Goal: Task Accomplishment & Management: Manage account settings

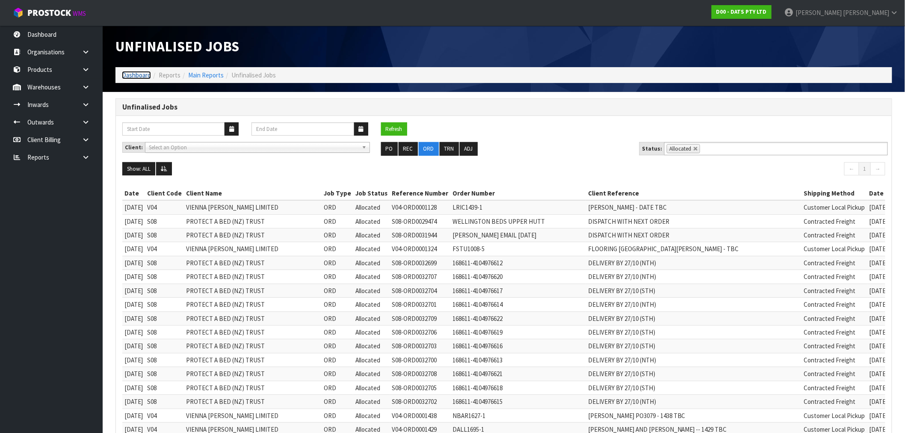
click at [144, 74] on link "Dashboard" at bounding box center [136, 75] width 29 height 8
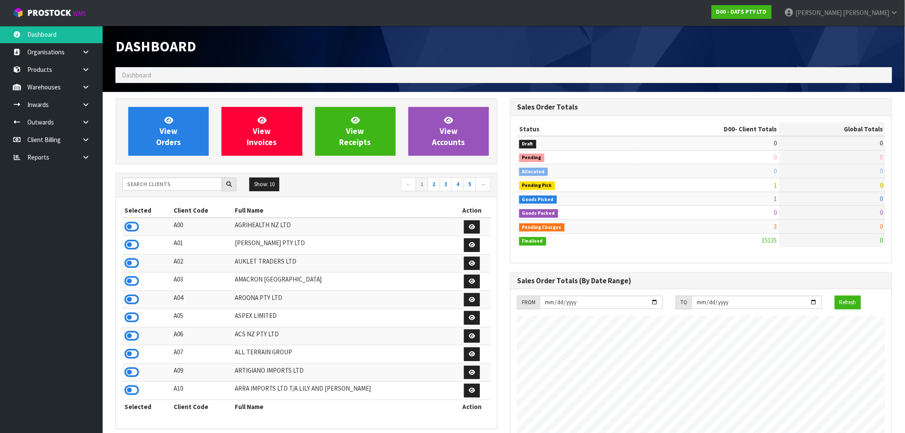
scroll to position [648, 395]
click at [249, 133] on link "View Invoices" at bounding box center [262, 131] width 80 height 49
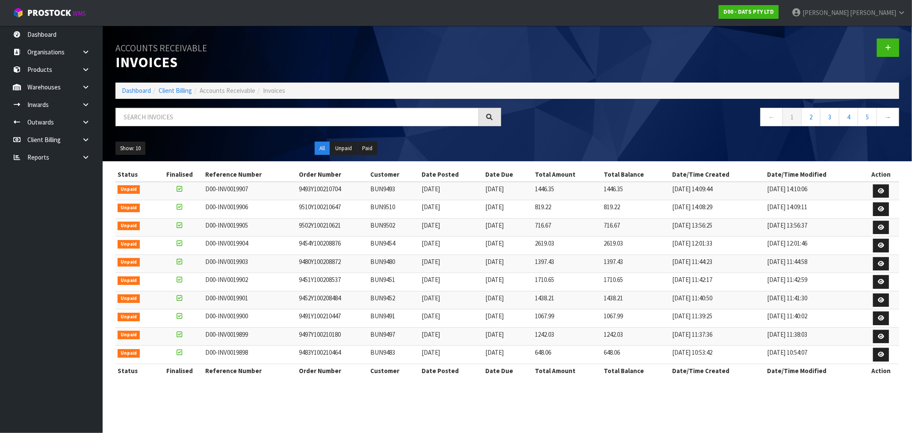
click at [135, 96] on ol "Dashboard Client Billing Accounts Receivable Invoices" at bounding box center [507, 91] width 784 height 16
click at [144, 92] on link "Dashboard" at bounding box center [136, 90] width 29 height 8
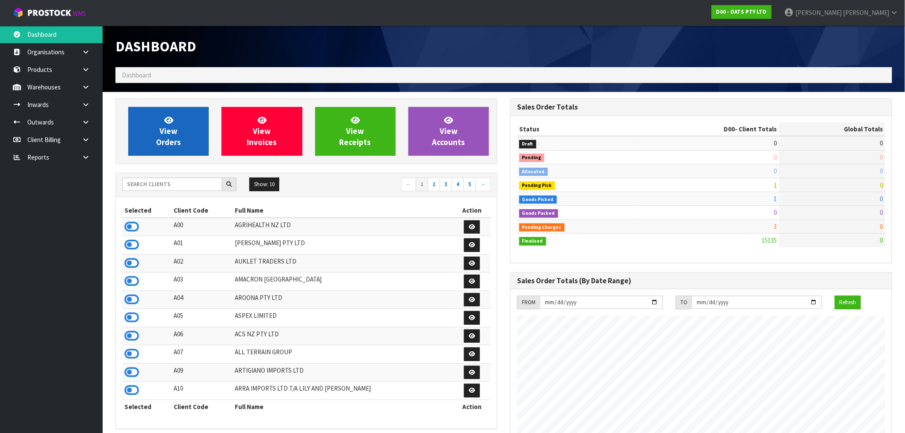
scroll to position [648, 395]
click at [186, 121] on link "View Orders" at bounding box center [168, 131] width 80 height 49
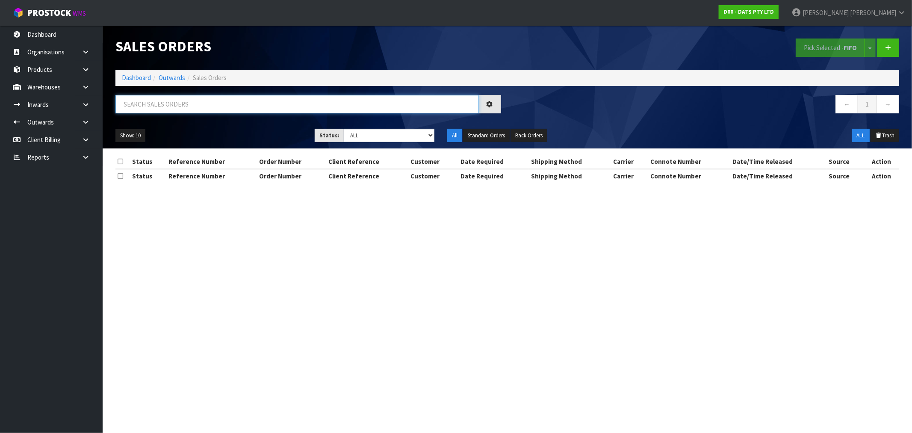
click at [186, 106] on input "text" at bounding box center [297, 104] width 364 height 18
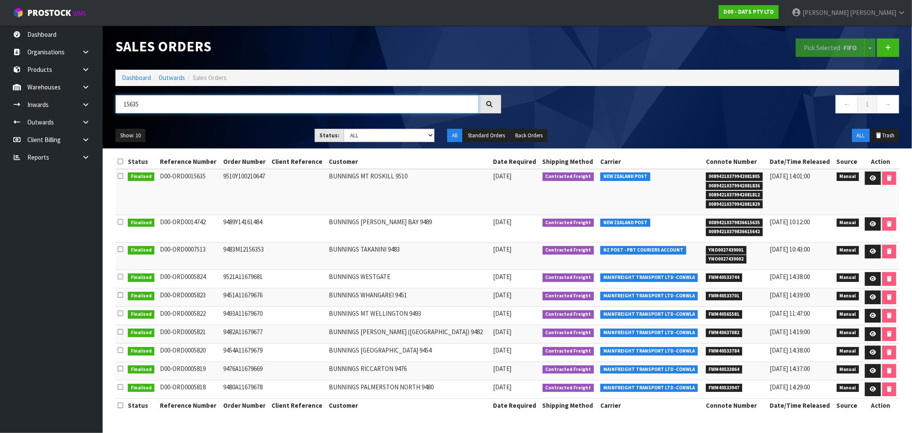
drag, startPoint x: 144, startPoint y: 104, endPoint x: 127, endPoint y: 106, distance: 16.4
click at [127, 106] on input "15635" at bounding box center [297, 104] width 364 height 18
type input "15635"
click at [173, 102] on input "15635" at bounding box center [297, 104] width 364 height 18
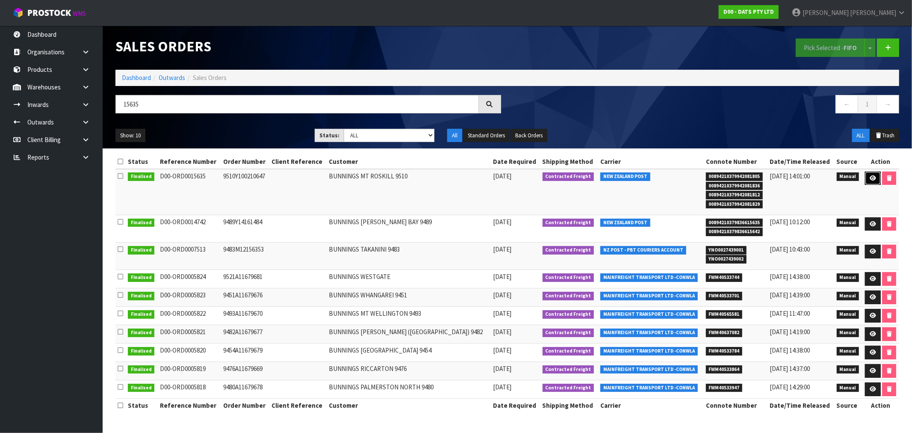
drag, startPoint x: 870, startPoint y: 177, endPoint x: 769, endPoint y: 170, distance: 101.2
click at [870, 177] on icon at bounding box center [873, 178] width 6 height 6
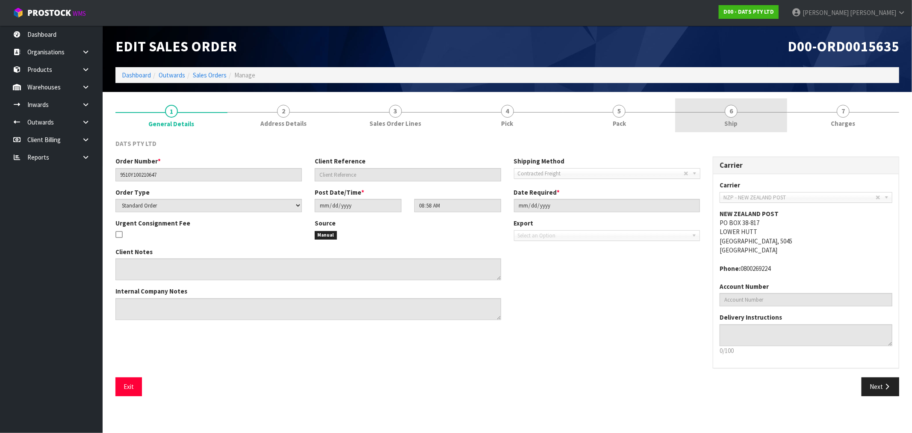
click at [725, 119] on span "Ship" at bounding box center [731, 123] width 13 height 9
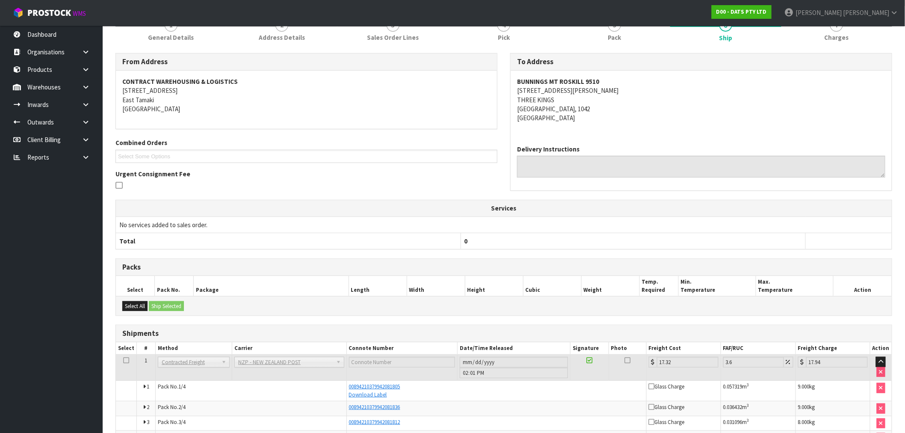
scroll to position [139, 0]
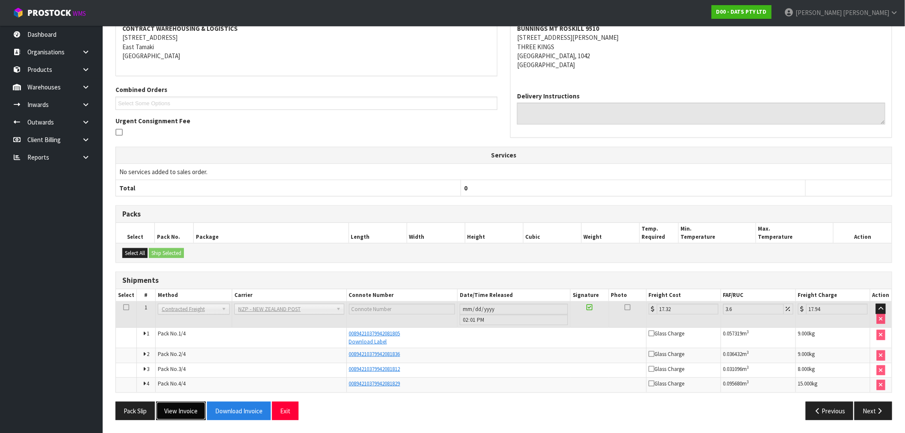
click at [177, 406] on button "View Invoice" at bounding box center [181, 411] width 50 height 18
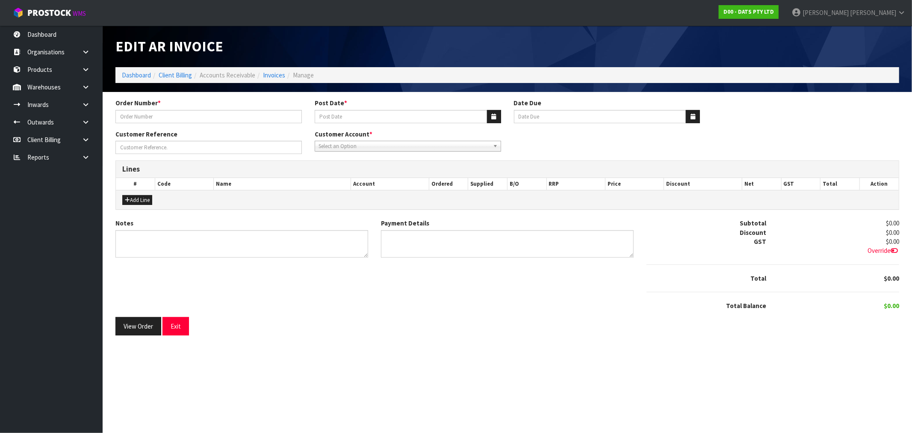
type input "9510Y100210647"
type input "[DATE]"
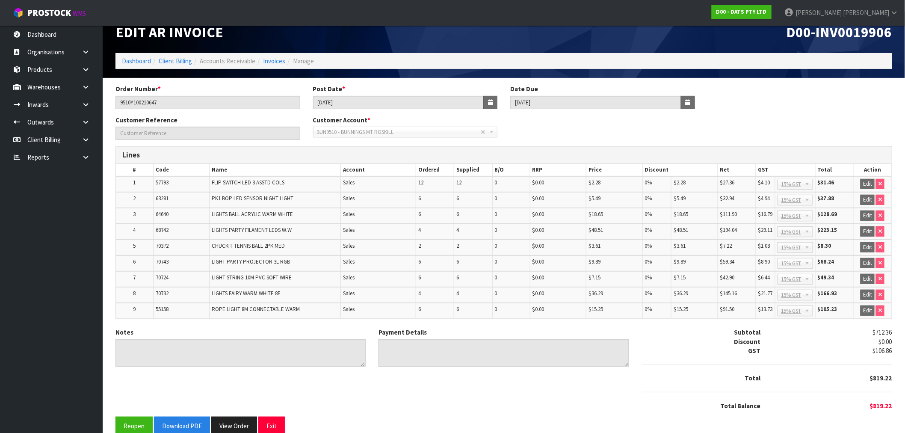
scroll to position [26, 0]
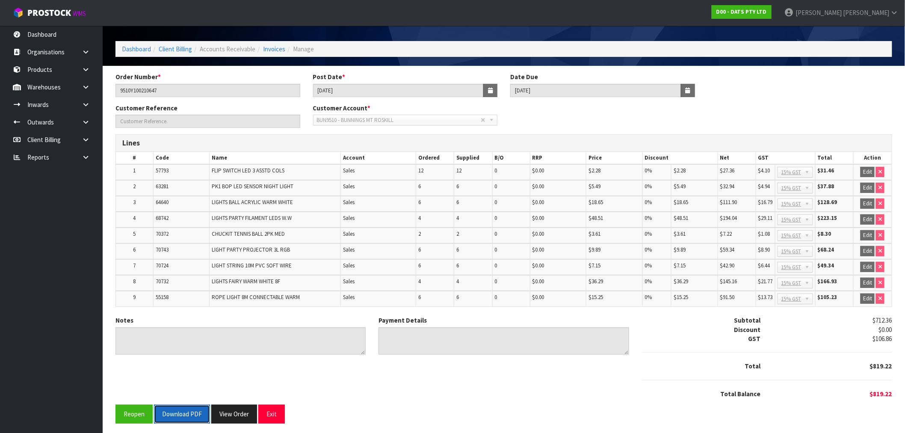
click at [197, 409] on button "Download PDF" at bounding box center [182, 414] width 56 height 18
click at [237, 415] on button "View Order" at bounding box center [234, 414] width 46 height 18
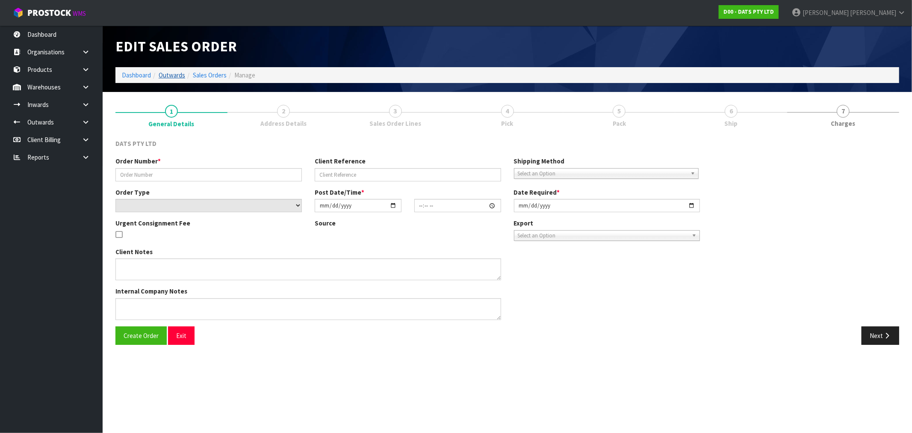
type input "9510Y100210647"
select select "number:0"
type input "[DATE]"
type input "08:58:00.000"
type input "[DATE]"
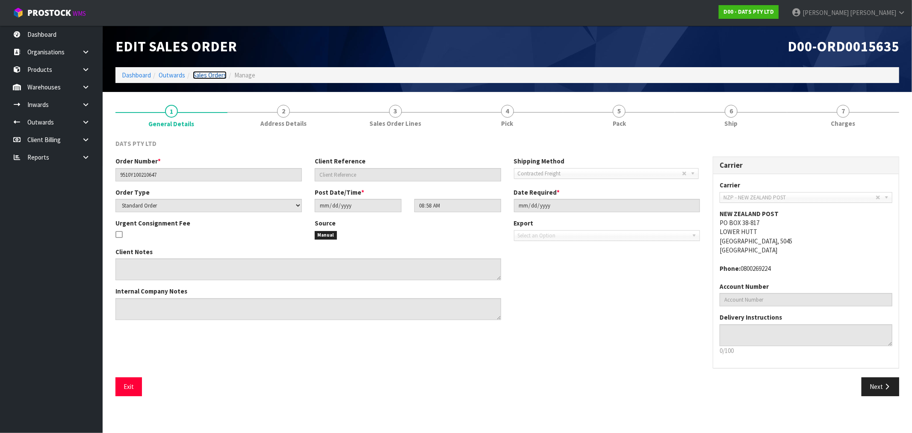
click at [195, 78] on link "Sales Orders" at bounding box center [210, 75] width 34 height 8
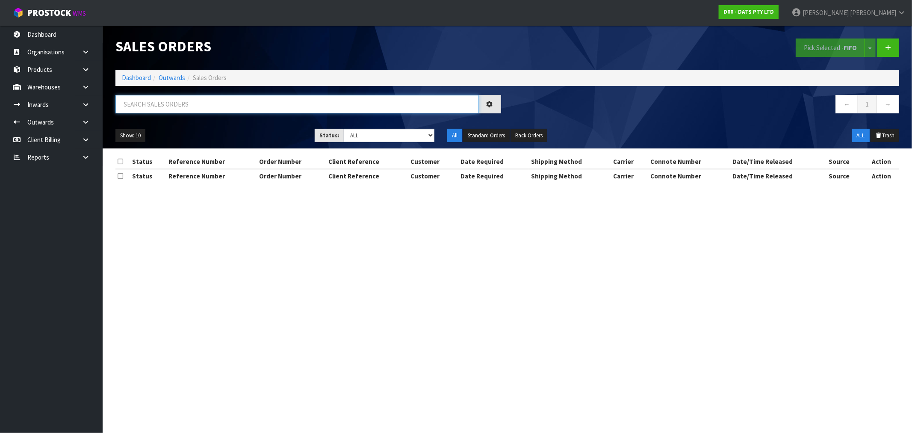
click at [214, 103] on input "text" at bounding box center [297, 104] width 364 height 18
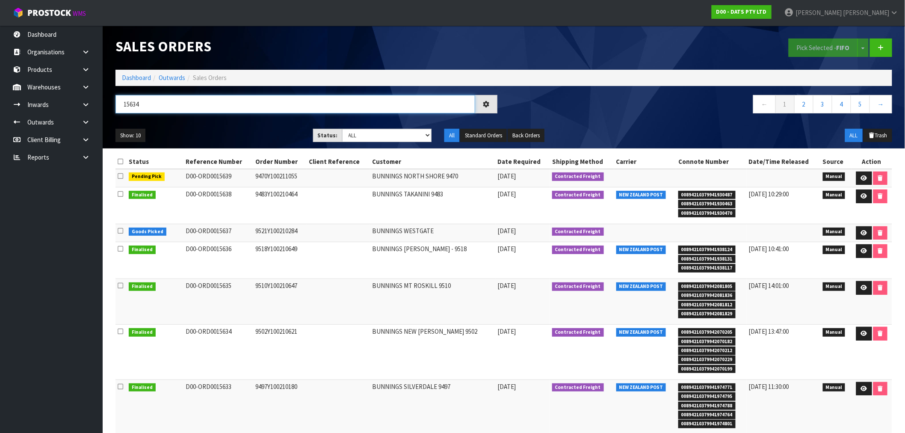
type input "15634"
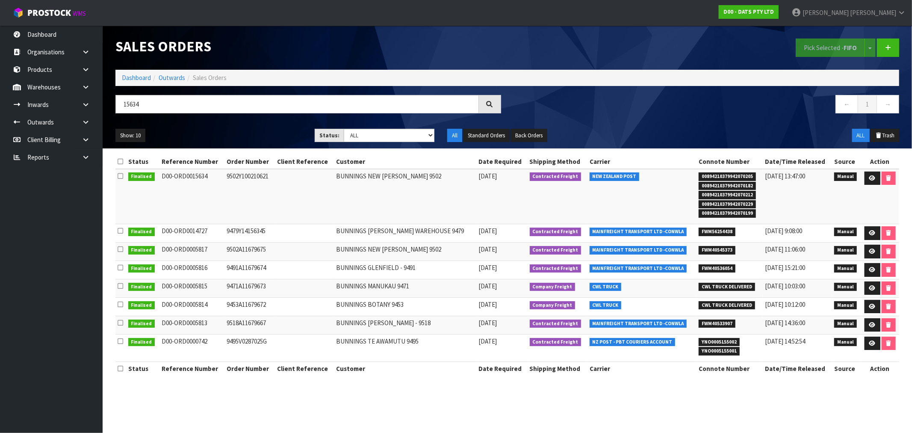
click at [861, 181] on td at bounding box center [880, 196] width 38 height 55
click at [866, 180] on link at bounding box center [873, 179] width 16 height 14
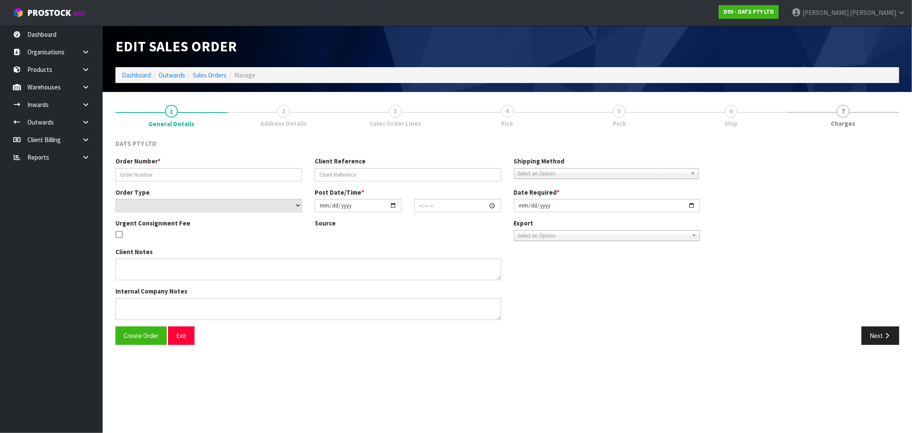
type input "9502Y100210621"
select select "number:0"
type input "[DATE]"
type input "08:49:00.000"
type input "[DATE]"
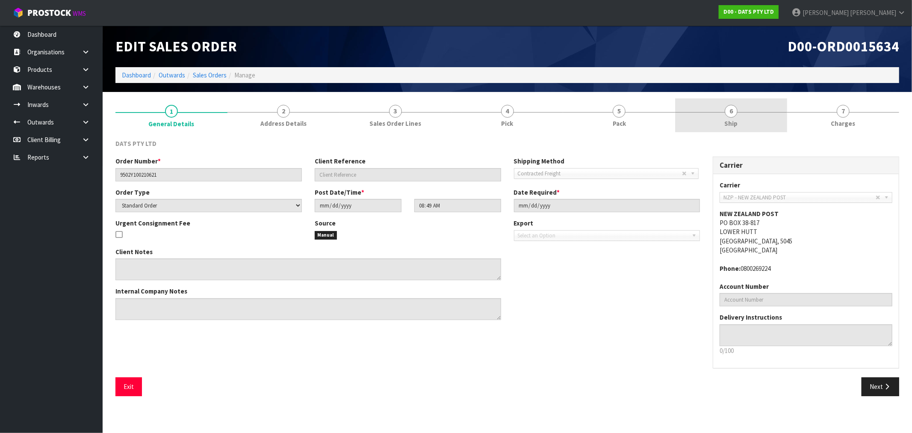
click at [769, 108] on link "6 Ship" at bounding box center [731, 115] width 112 height 34
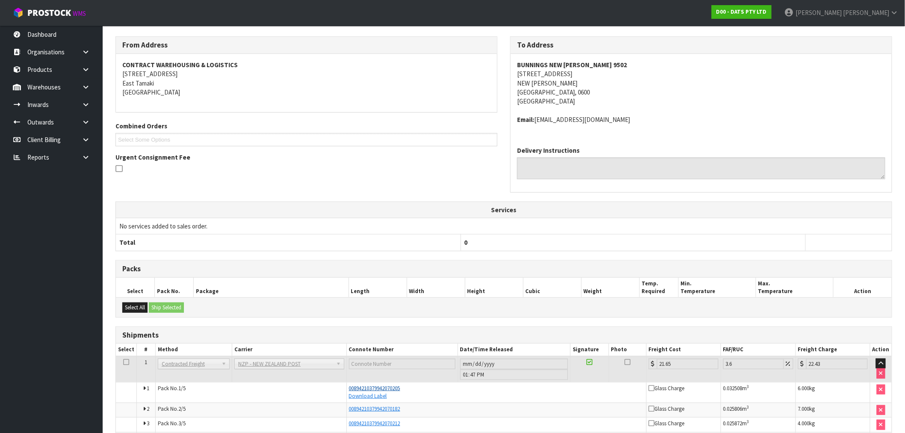
scroll to position [172, 0]
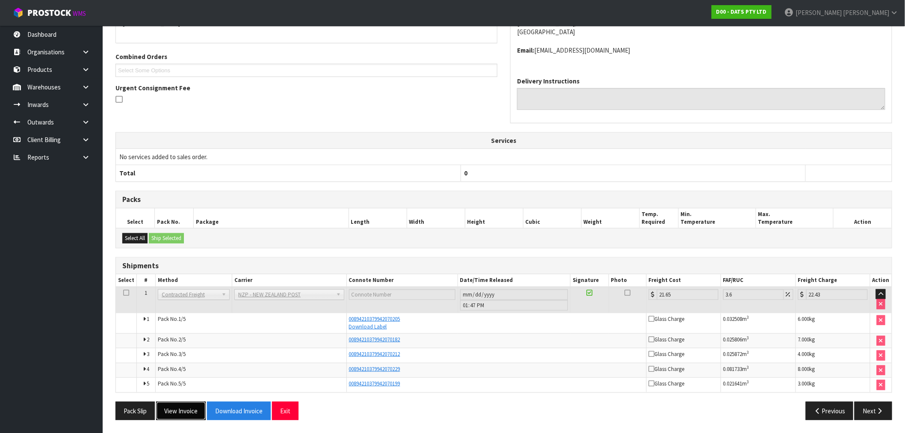
click at [176, 419] on button "View Invoice" at bounding box center [181, 411] width 50 height 18
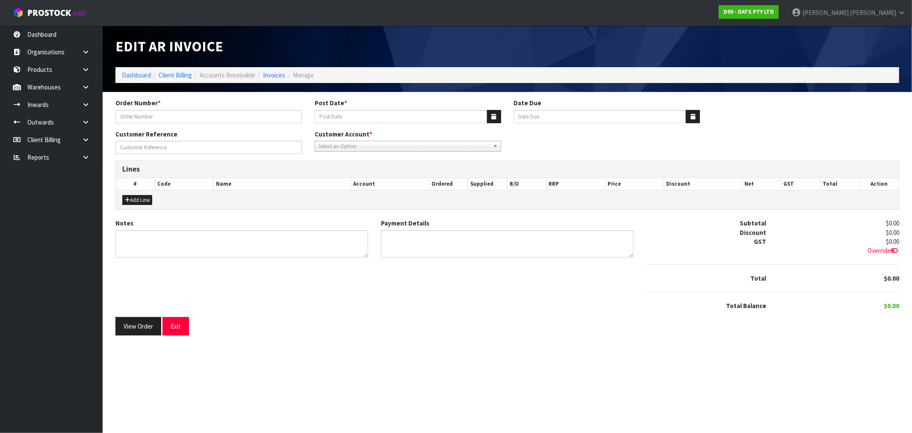
type input "9502Y100210621"
type input "[DATE]"
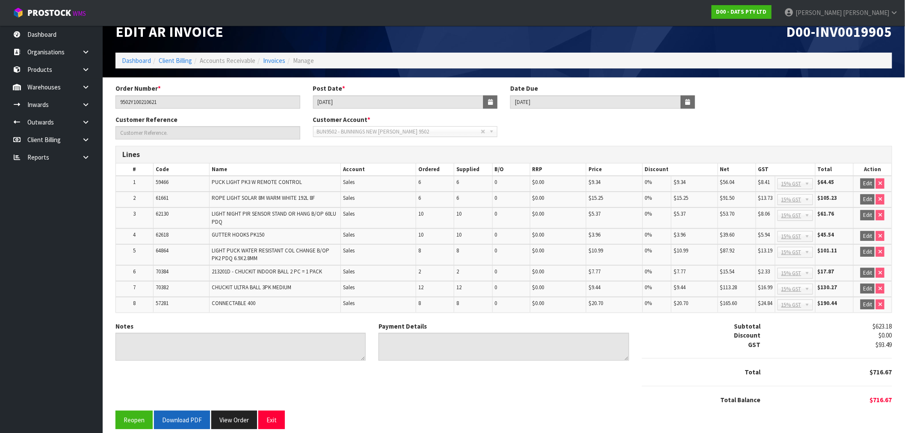
scroll to position [21, 0]
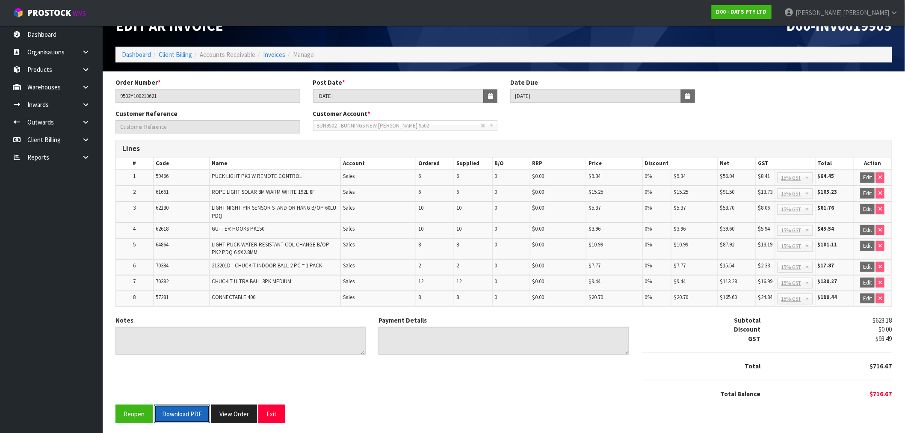
click at [176, 409] on button "Download PDF" at bounding box center [182, 414] width 56 height 18
click at [234, 411] on button "View Order" at bounding box center [234, 414] width 46 height 18
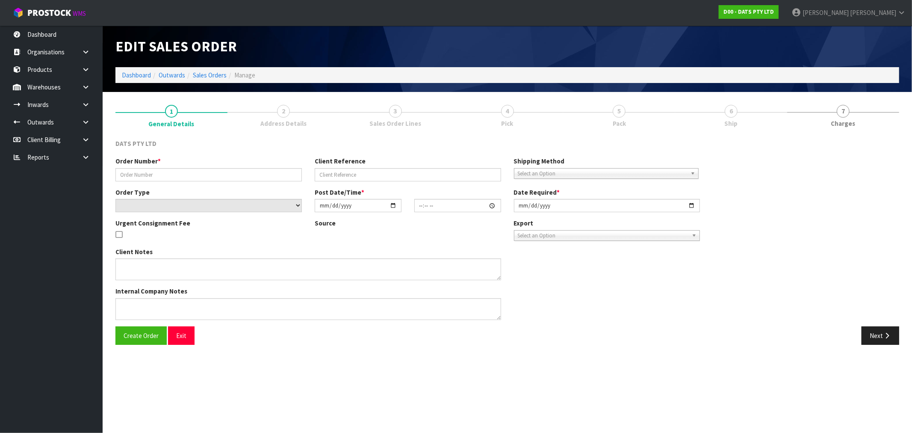
type input "9502Y100210621"
select select "number:0"
type input "[DATE]"
type input "08:49:00.000"
type input "[DATE]"
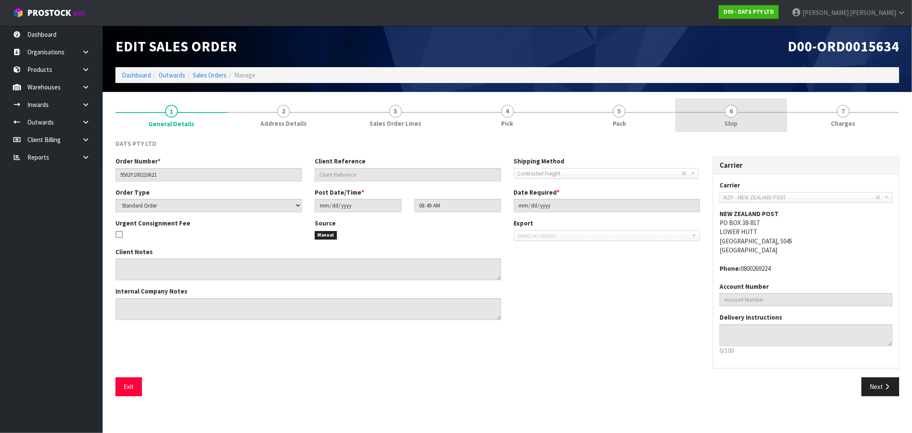
click at [717, 133] on div "DATS PTY LTD Order Number * 9502Y100210621 Client Reference Shipping Method Cli…" at bounding box center [507, 268] width 784 height 270
click at [730, 103] on link "6 Ship" at bounding box center [731, 115] width 112 height 34
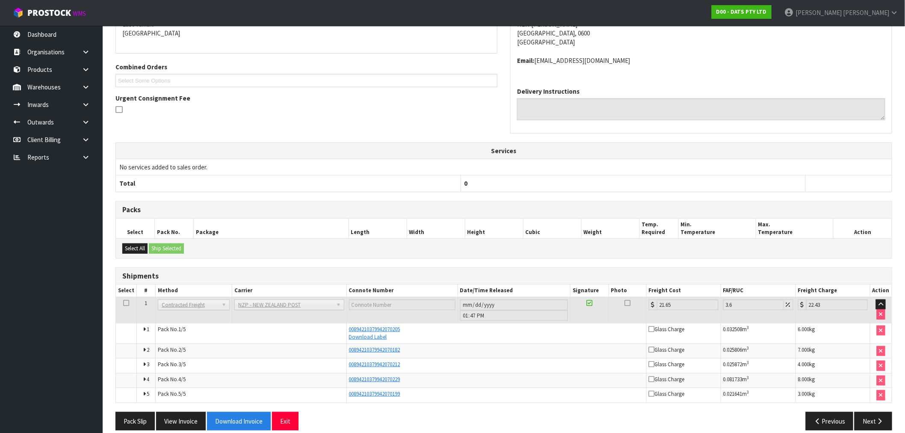
scroll to position [172, 0]
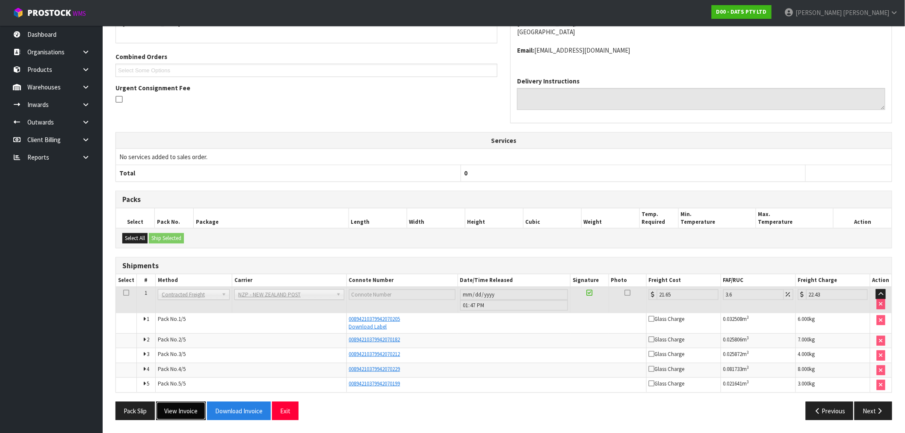
click at [203, 409] on button "View Invoice" at bounding box center [181, 411] width 50 height 18
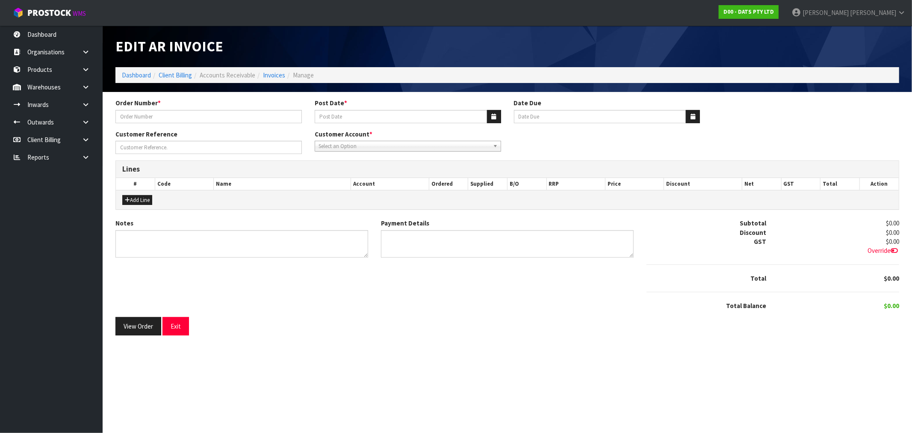
type input "9502Y100210621"
type input "[DATE]"
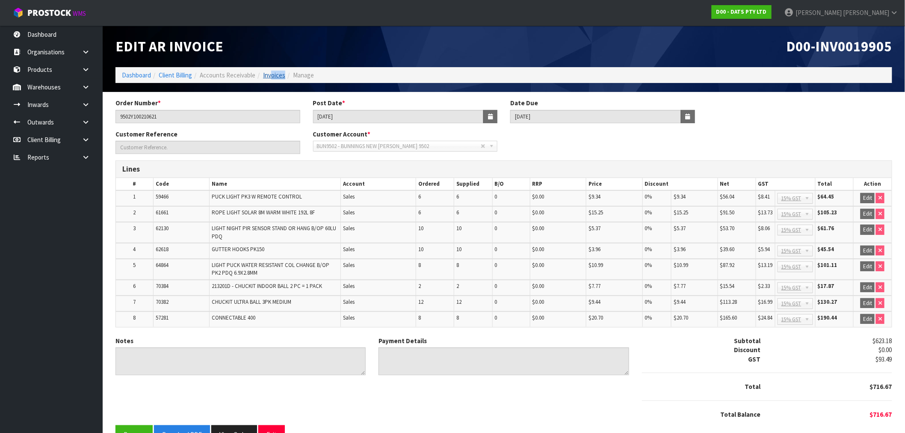
drag, startPoint x: 280, startPoint y: 86, endPoint x: 270, endPoint y: 74, distance: 15.5
click at [270, 74] on div "Edit AR Invoice D00-INV0019905 Dashboard Client Billing Accounts Receivable Inv…" at bounding box center [504, 59] width 790 height 66
click at [270, 74] on link "Invoices" at bounding box center [274, 75] width 22 height 8
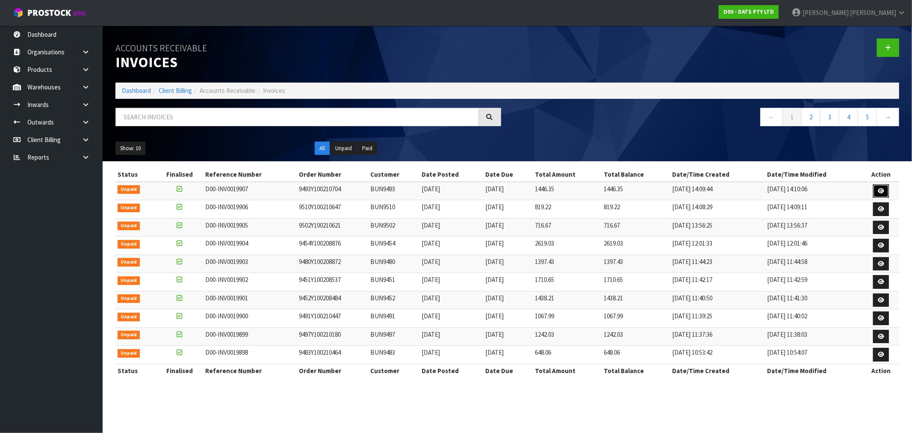
click at [883, 189] on icon at bounding box center [881, 191] width 6 height 6
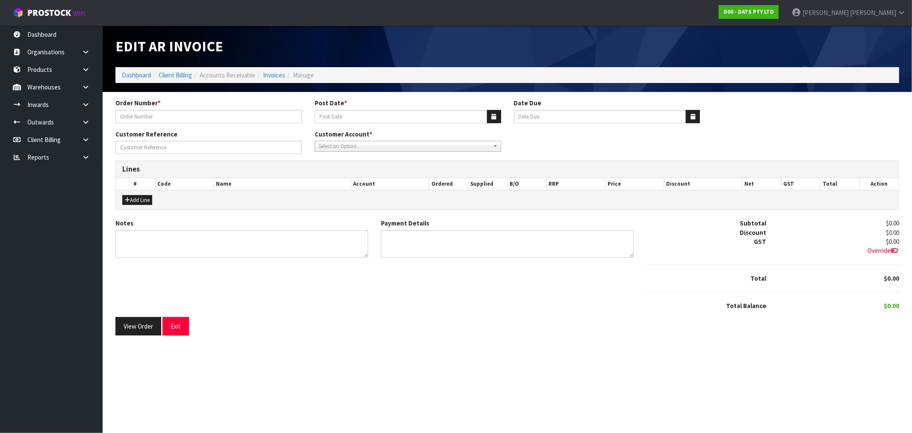
type input "9493Y100210704"
type input "[DATE]"
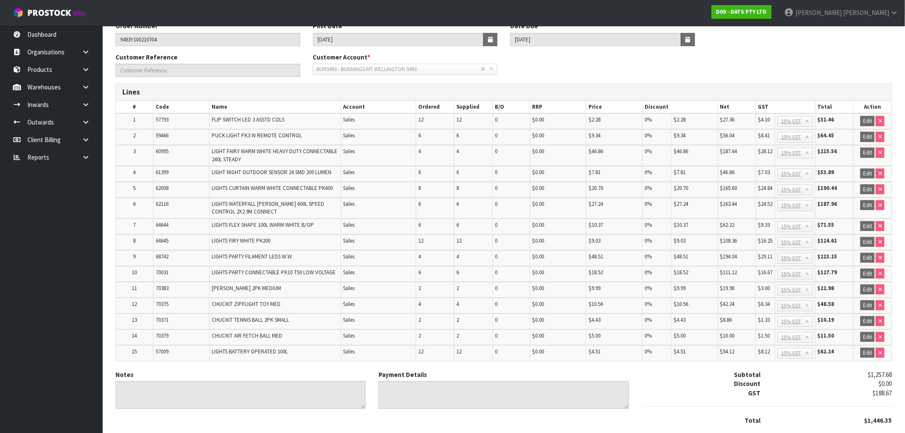
scroll to position [129, 0]
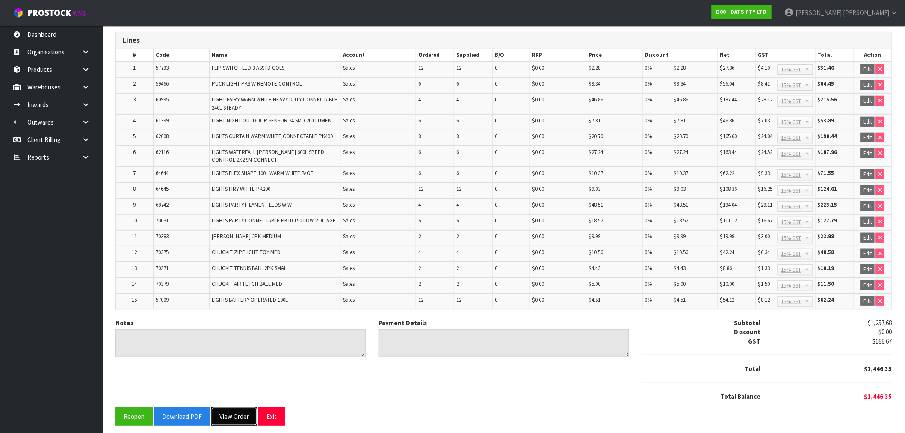
click at [229, 413] on button "View Order" at bounding box center [234, 416] width 46 height 18
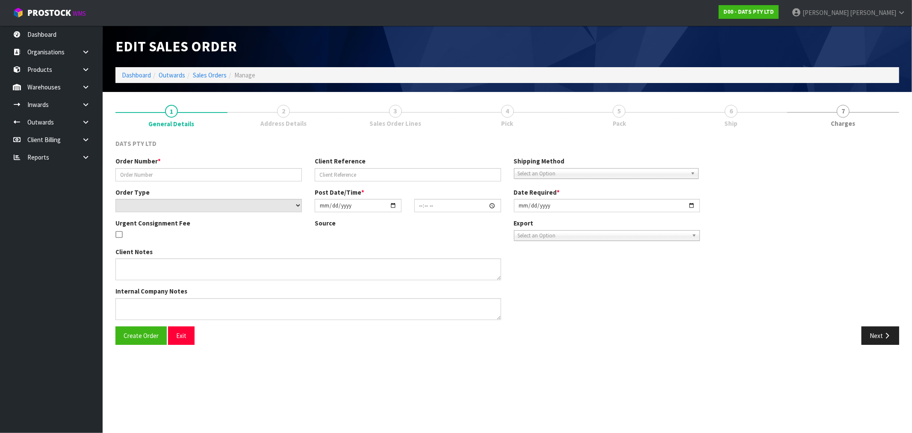
type input "9493Y100210704"
select select "number:0"
type input "[DATE]"
type input "08:46:00.000"
type input "[DATE]"
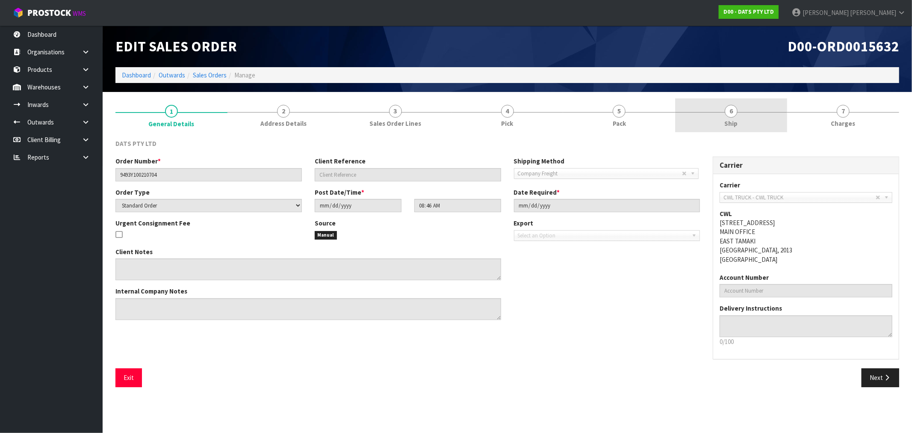
click at [753, 108] on link "6 Ship" at bounding box center [731, 115] width 112 height 34
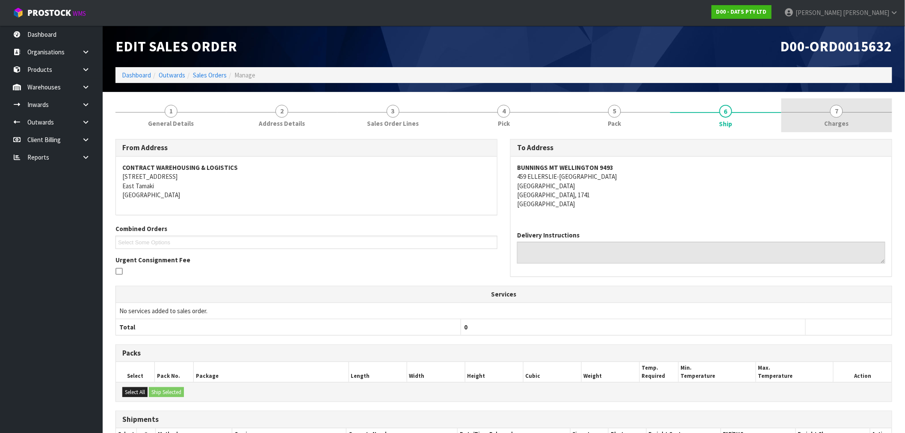
click at [848, 120] on span "Charges" at bounding box center [837, 123] width 24 height 9
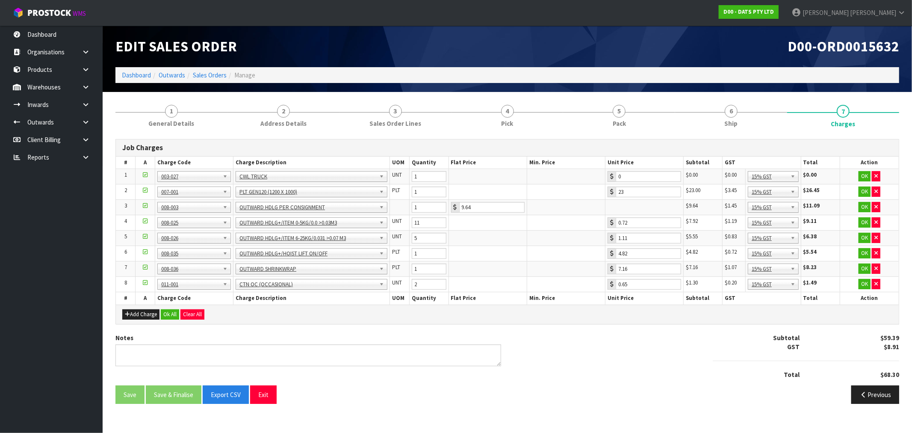
click at [215, 81] on ol "Dashboard Outwards Sales Orders Manage" at bounding box center [507, 75] width 784 height 16
click at [210, 75] on link "Sales Orders" at bounding box center [210, 75] width 34 height 8
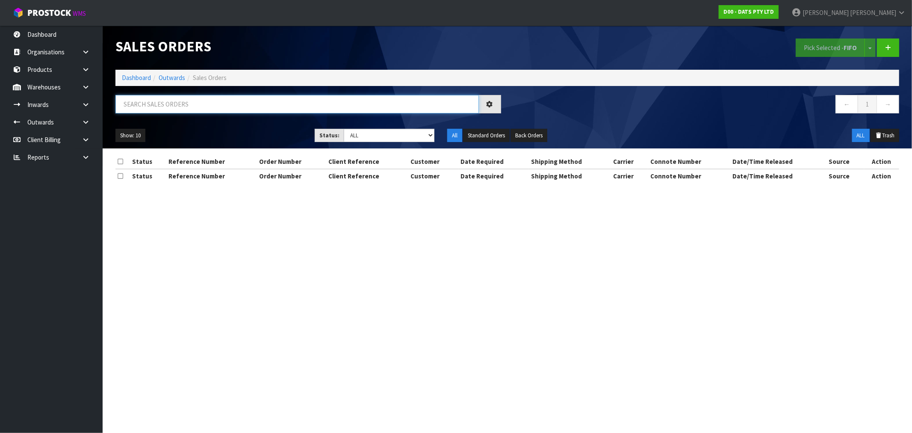
click at [242, 107] on input "text" at bounding box center [297, 104] width 364 height 18
type input "15629"
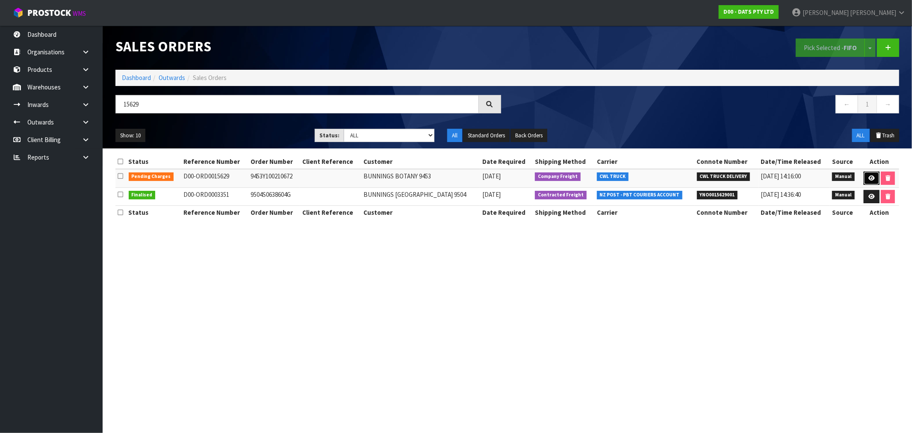
click at [867, 172] on link at bounding box center [872, 179] width 16 height 14
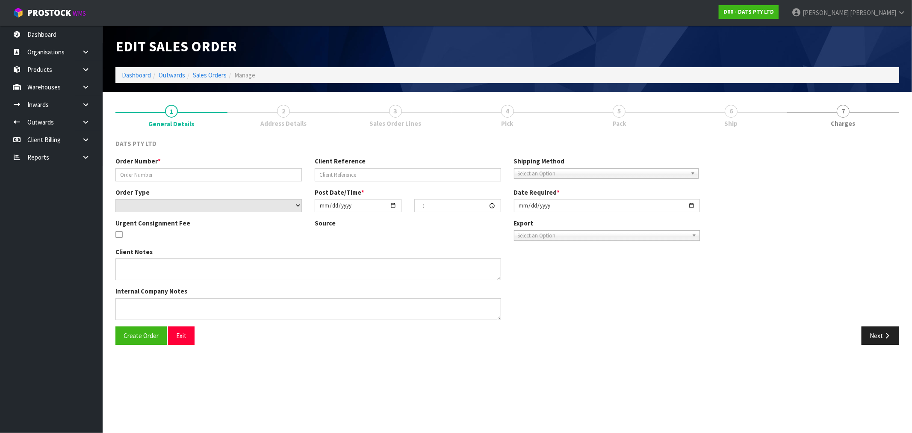
type input "9453Y100210672"
select select "number:0"
type input "[DATE]"
type input "08:36:00.000"
type input "[DATE]"
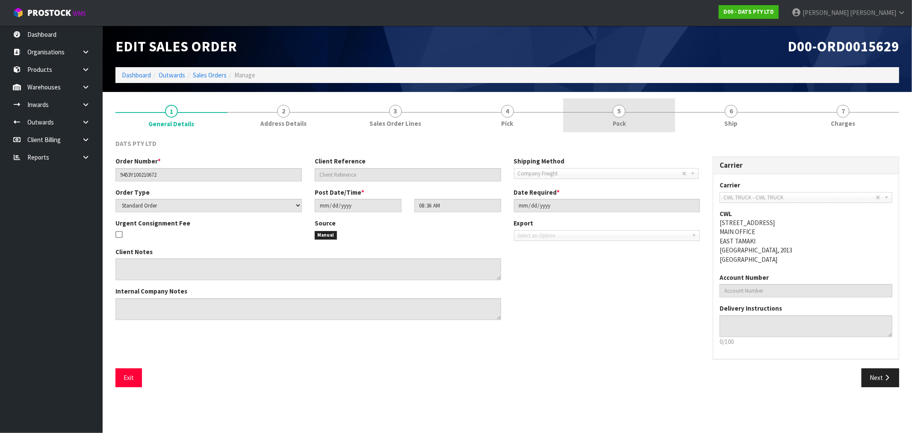
click at [648, 118] on link "5 Pack" at bounding box center [619, 115] width 112 height 34
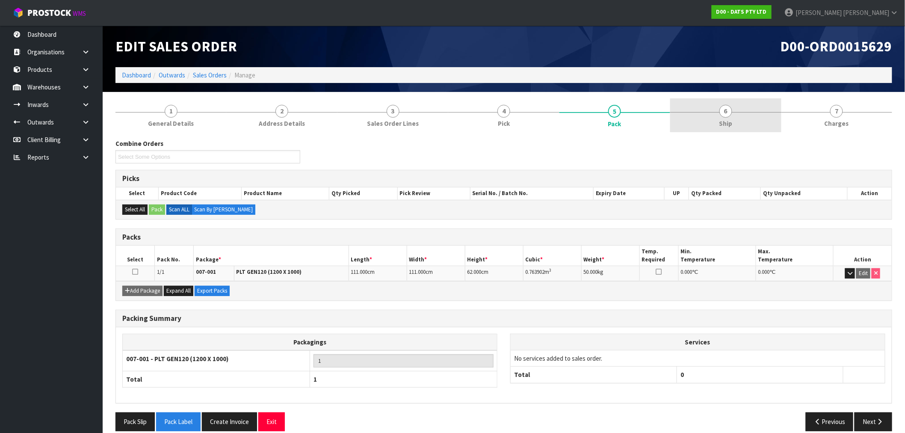
click at [713, 107] on link "6 Ship" at bounding box center [725, 115] width 111 height 34
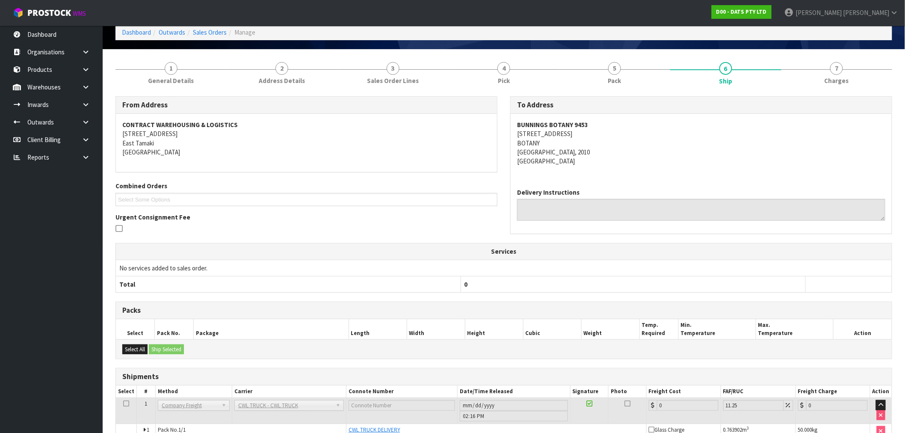
scroll to position [89, 0]
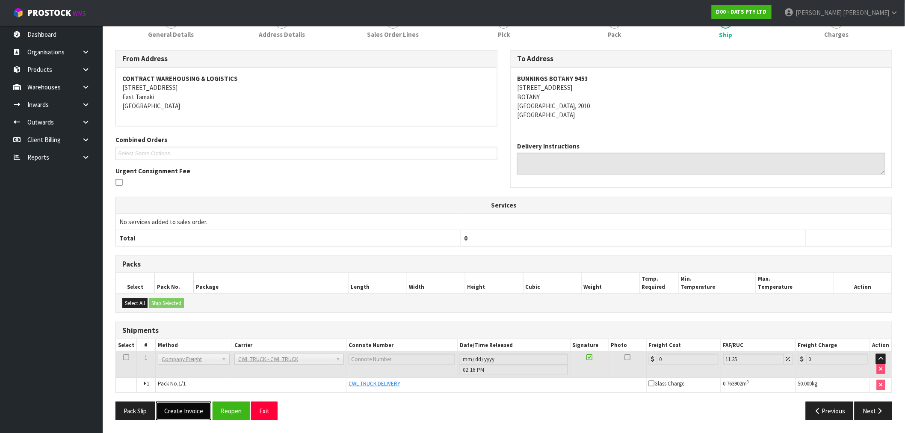
click at [181, 413] on button "Create Invoice" at bounding box center [183, 411] width 55 height 18
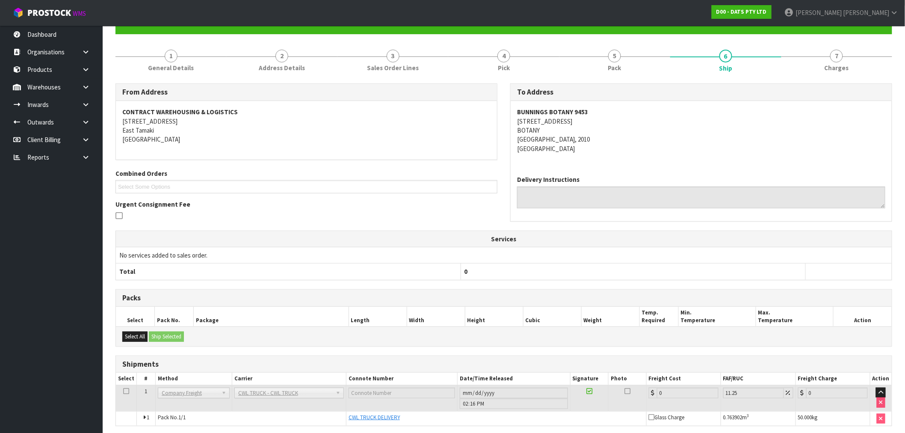
scroll to position [120, 0]
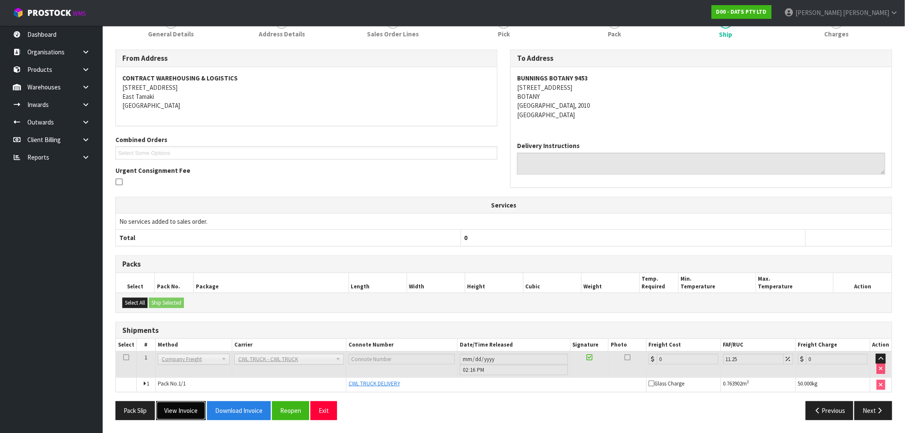
click at [178, 412] on button "View Invoice" at bounding box center [181, 410] width 50 height 18
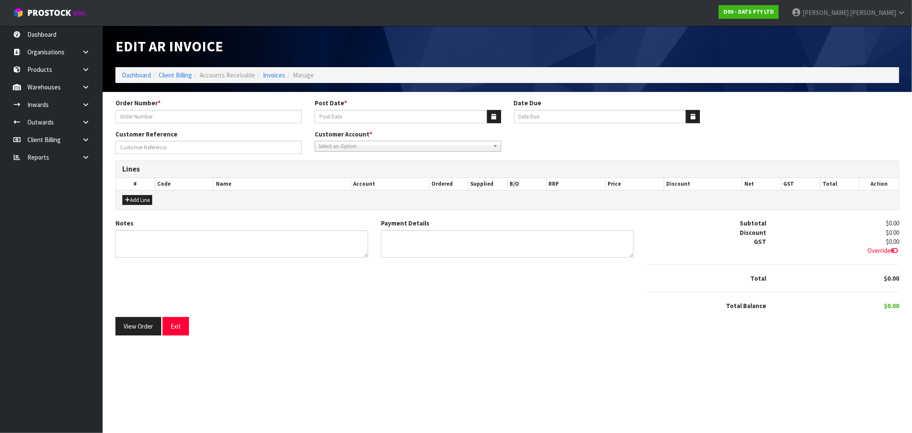
type input "9453Y100210672"
type input "[DATE]"
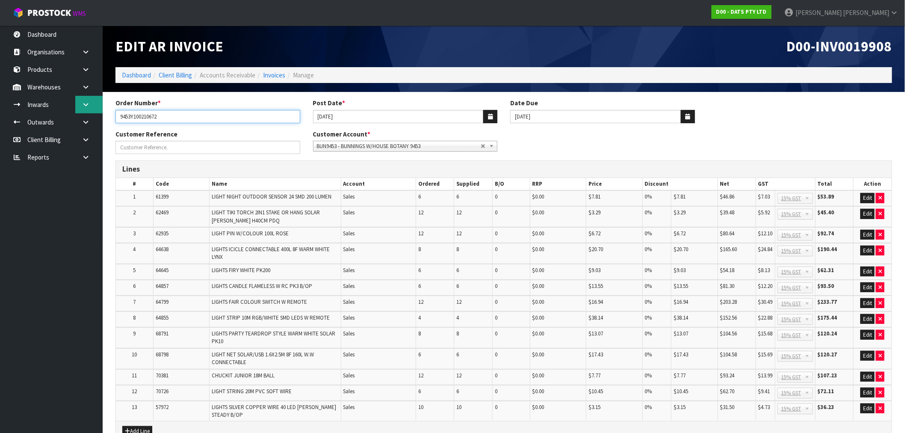
drag, startPoint x: 151, startPoint y: 117, endPoint x: 84, endPoint y: 112, distance: 67.3
click at [84, 112] on body "Toggle navigation ProStock WMS D00 - DATS PTY LTD [PERSON_NAME] Logout Dashboar…" at bounding box center [452, 216] width 905 height 433
click at [867, 40] on span "D00-INV0019908" at bounding box center [840, 46] width 106 height 18
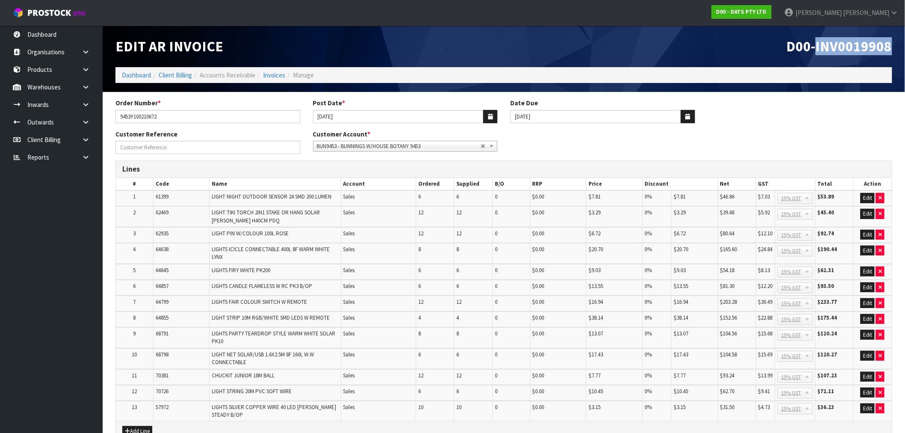
click at [867, 40] on span "D00-INV0019908" at bounding box center [840, 46] width 106 height 18
copy span "INV0019908"
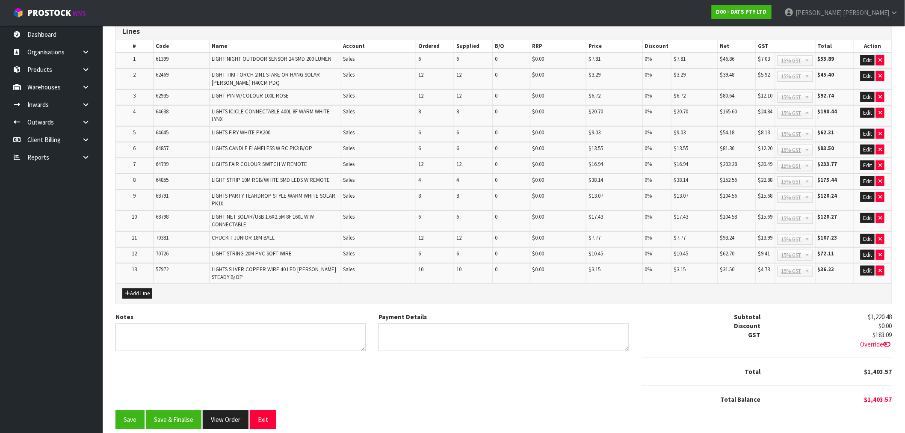
scroll to position [142, 0]
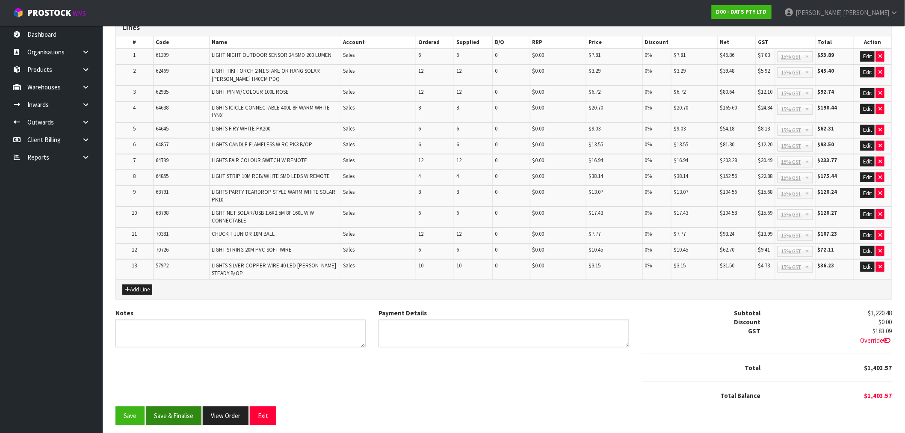
click at [181, 408] on button "Save & Finalise" at bounding box center [174, 415] width 56 height 18
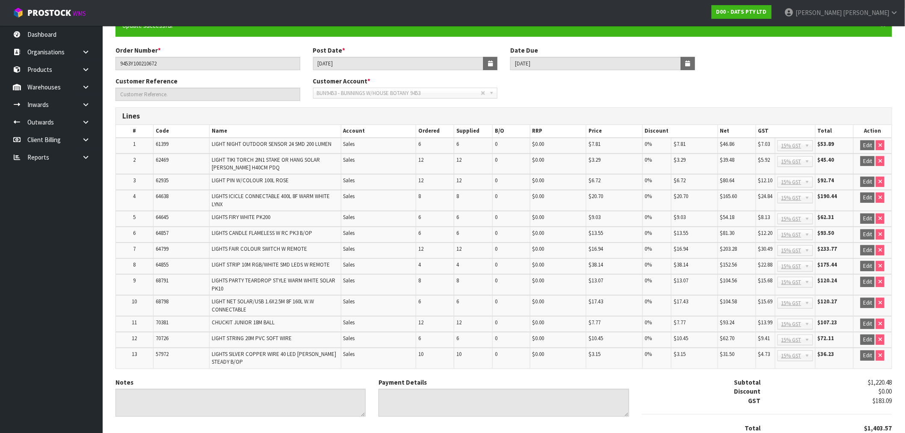
scroll to position [144, 0]
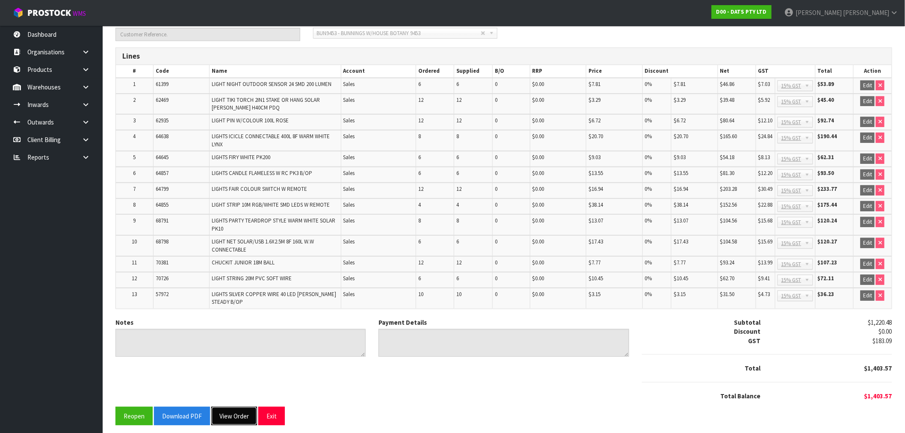
click at [240, 407] on button "View Order" at bounding box center [234, 416] width 46 height 18
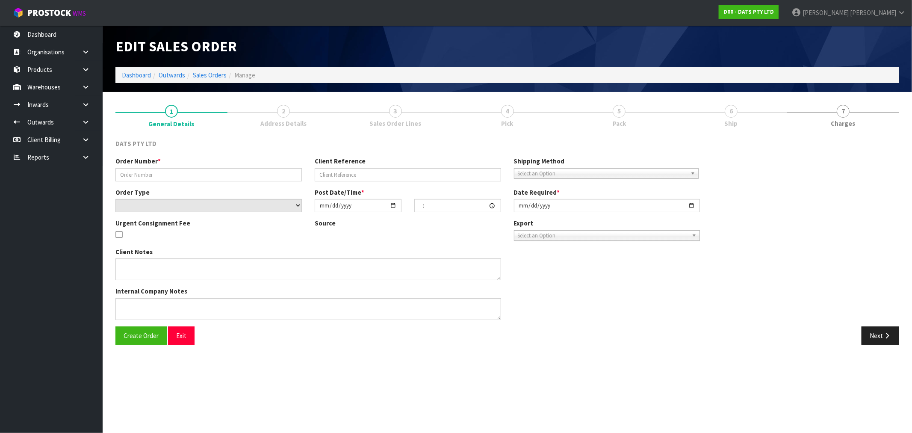
type input "9453Y100210672"
select select "number:0"
type input "[DATE]"
type input "08:36:00.000"
type input "[DATE]"
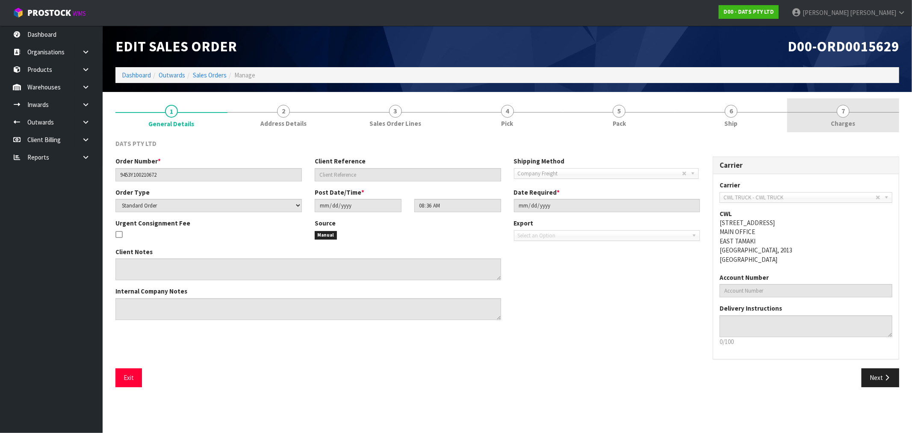
click at [861, 107] on link "7 [GEOGRAPHIC_DATA]" at bounding box center [843, 115] width 112 height 34
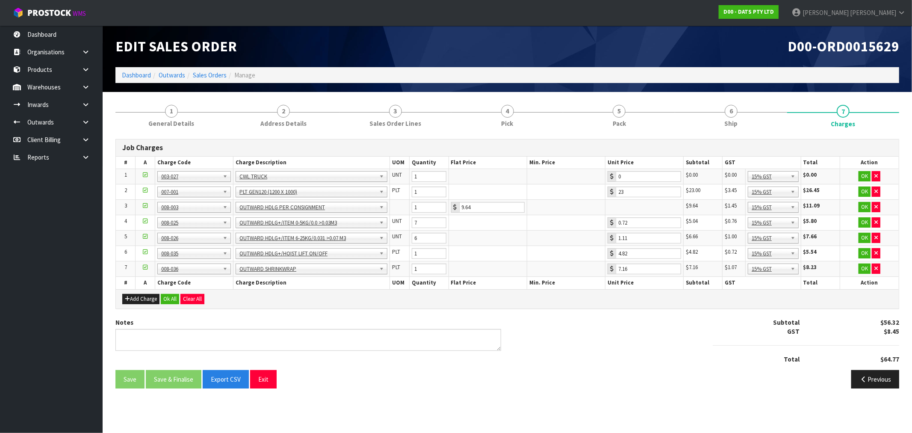
click at [216, 82] on ol "Dashboard Outwards Sales Orders Manage" at bounding box center [507, 75] width 784 height 16
click at [214, 77] on link "Sales Orders" at bounding box center [210, 75] width 34 height 8
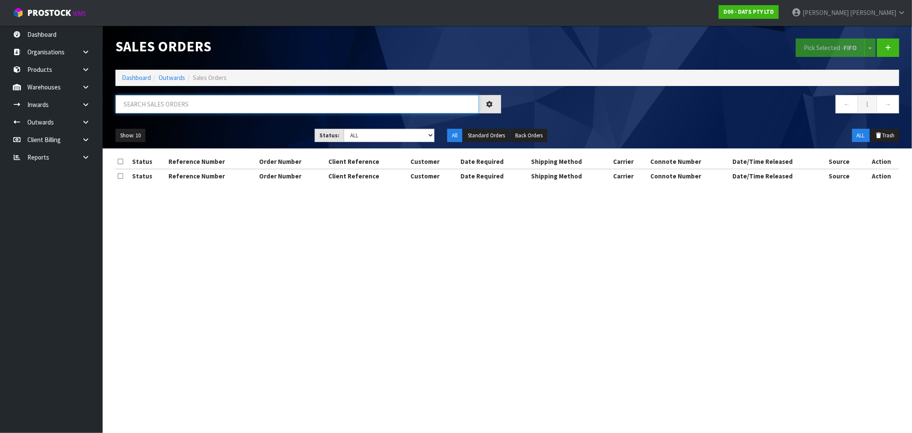
click at [182, 104] on input "text" at bounding box center [297, 104] width 364 height 18
type input "15630"
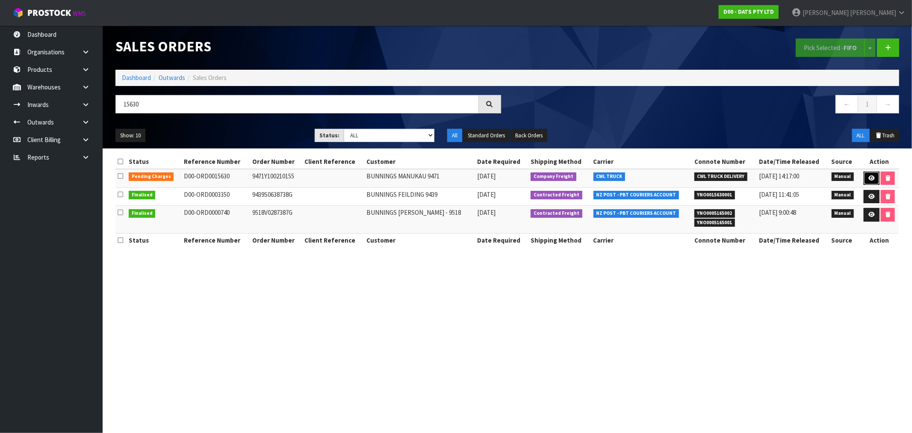
click at [865, 177] on link at bounding box center [872, 179] width 16 height 14
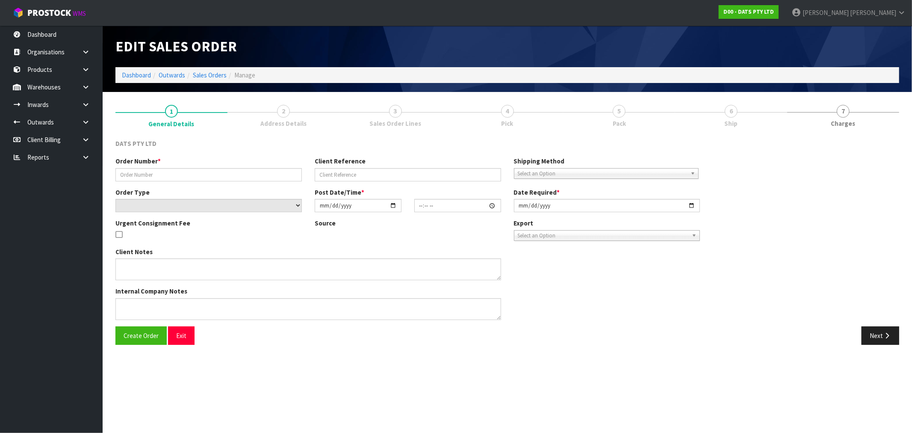
type input "9471Y100210155"
select select "number:0"
type input "[DATE]"
type input "08:42:00.000"
type input "[DATE]"
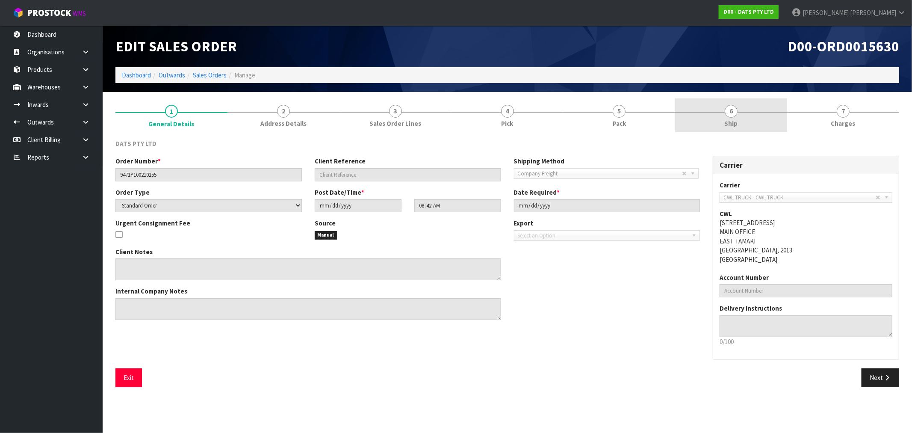
click at [717, 122] on link "6 Ship" at bounding box center [731, 115] width 112 height 34
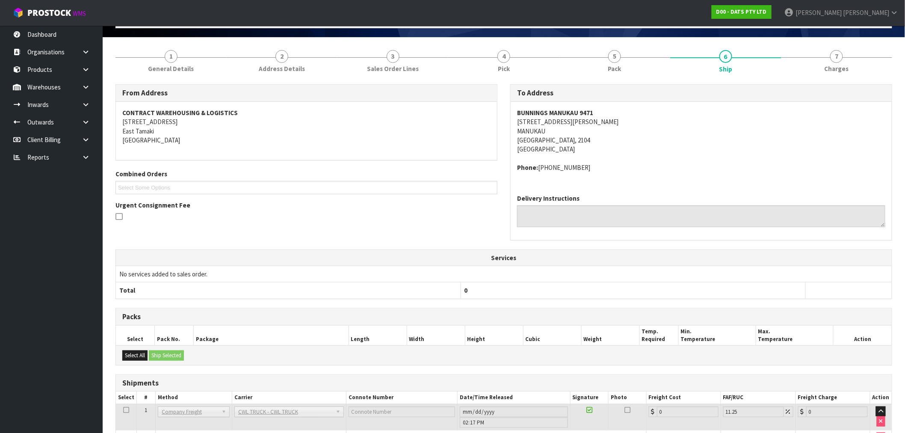
scroll to position [107, 0]
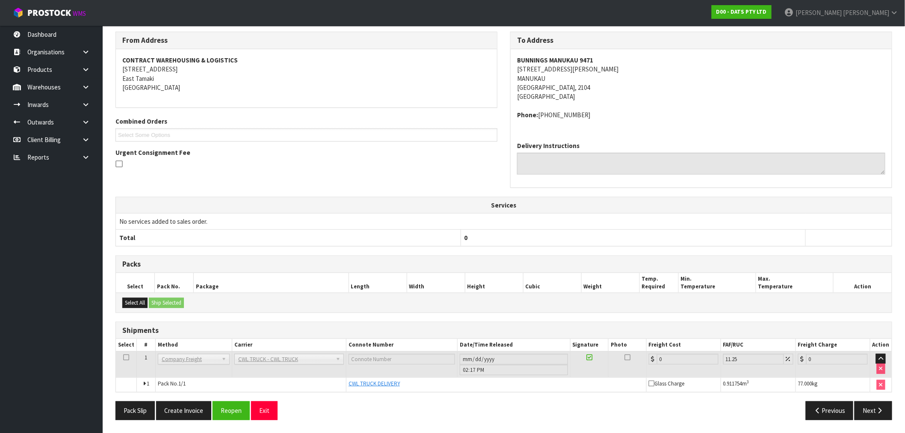
click at [191, 422] on div "Pack Slip Create Invoice Reopen Exit Previous Next" at bounding box center [504, 413] width 790 height 25
click at [189, 412] on button "Create Invoice" at bounding box center [183, 410] width 55 height 18
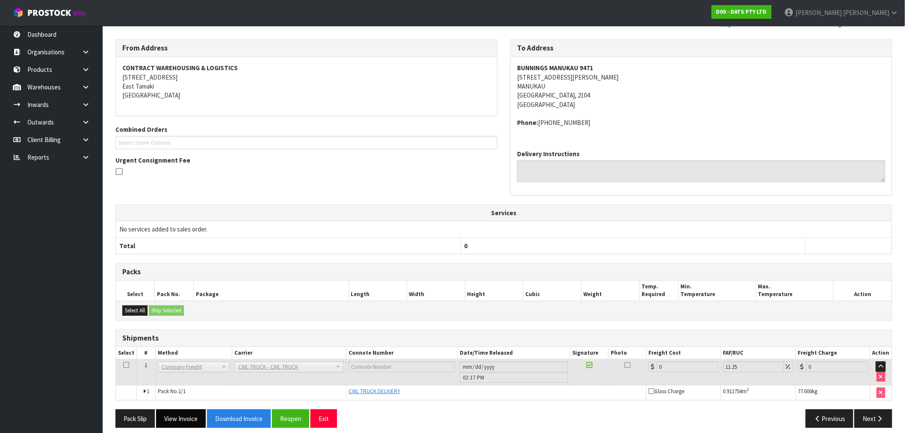
scroll to position [138, 0]
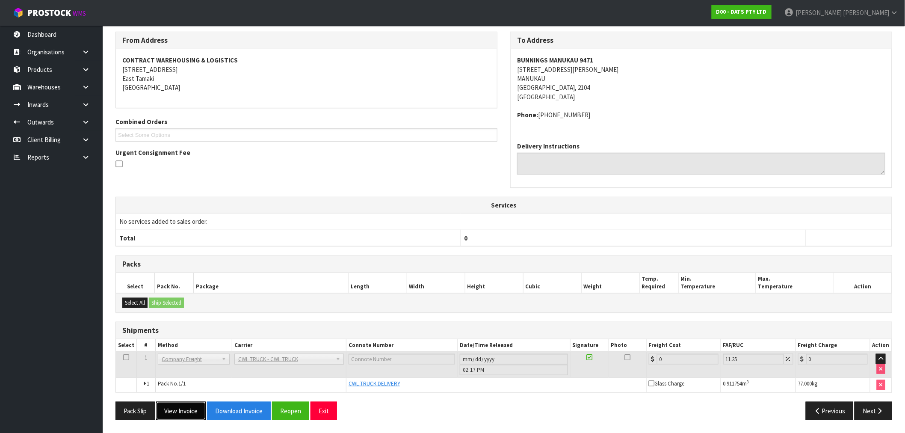
click at [183, 408] on button "View Invoice" at bounding box center [181, 411] width 50 height 18
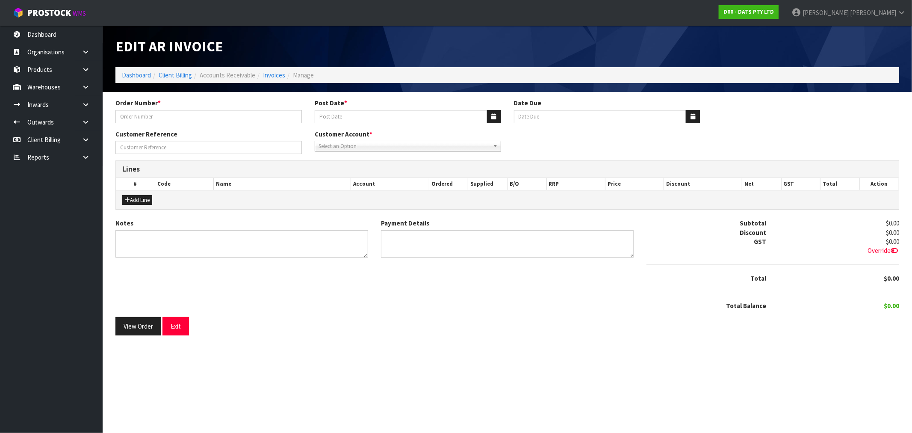
type input "9471Y100210155"
type input "[DATE]"
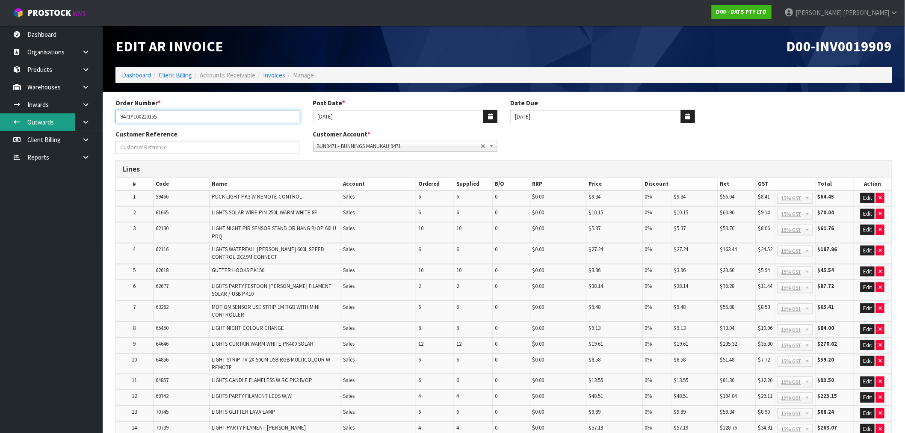
drag, startPoint x: 177, startPoint y: 118, endPoint x: 19, endPoint y: 123, distance: 157.9
click at [28, 122] on body "Toggle navigation ProStock WMS D00 - DATS PTY LTD [PERSON_NAME] Logout Dashboar…" at bounding box center [452, 216] width 905 height 433
click at [844, 47] on span "D00-INV0019909" at bounding box center [840, 46] width 106 height 18
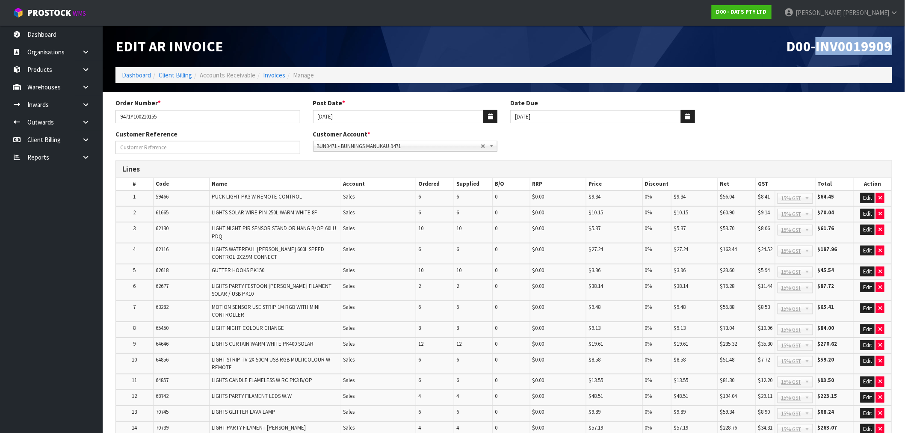
click at [844, 47] on span "D00-INV0019909" at bounding box center [840, 46] width 106 height 18
copy span "INV0019909"
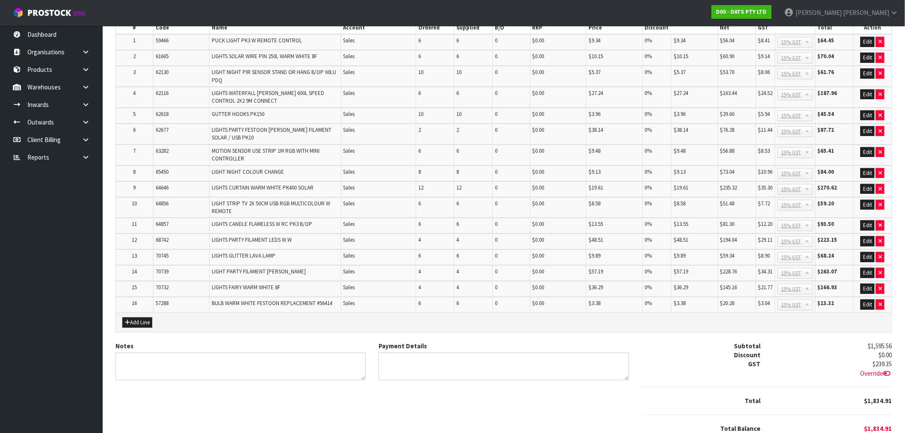
scroll to position [187, 0]
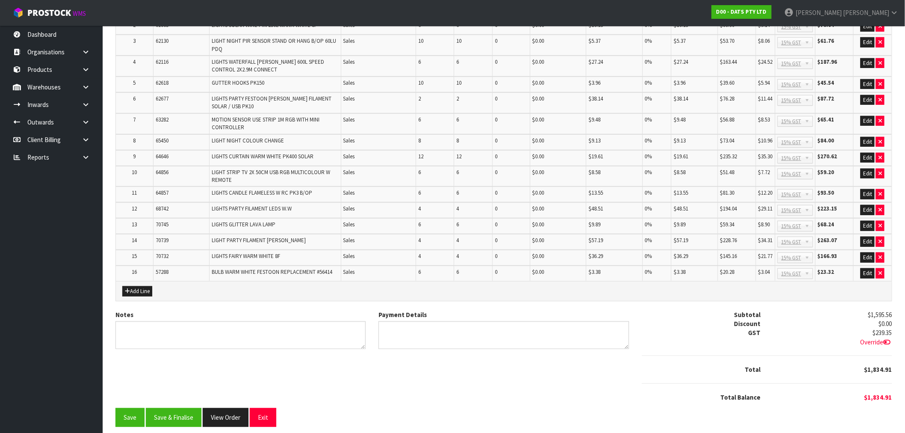
click at [164, 421] on div "Order Number * 9471Y100210155 Post Date * [DATE] Date Due [DATE] Customer Refer…" at bounding box center [504, 172] width 790 height 522
click at [169, 415] on button "Save & Finalise" at bounding box center [174, 417] width 56 height 18
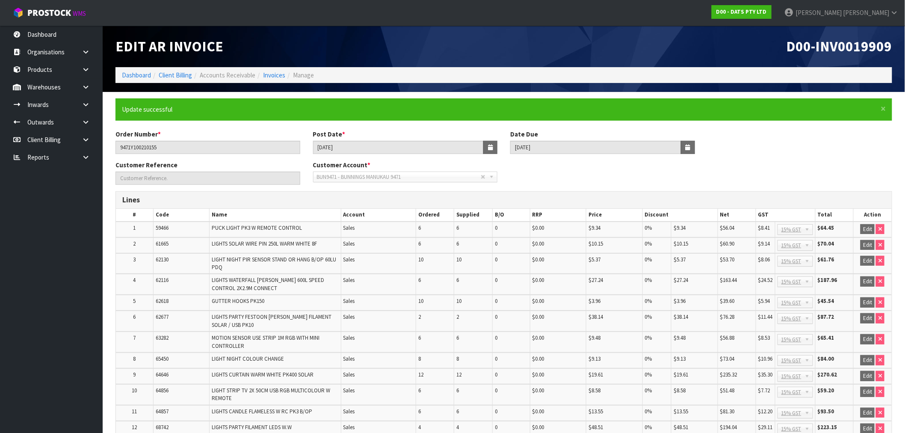
scroll to position [190, 0]
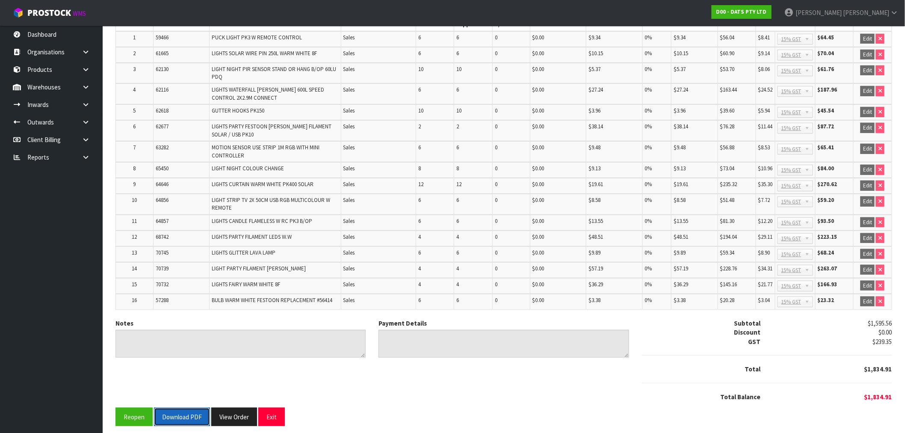
click at [191, 412] on button "Download PDF" at bounding box center [182, 417] width 56 height 18
click at [225, 408] on button "View Order" at bounding box center [234, 417] width 46 height 18
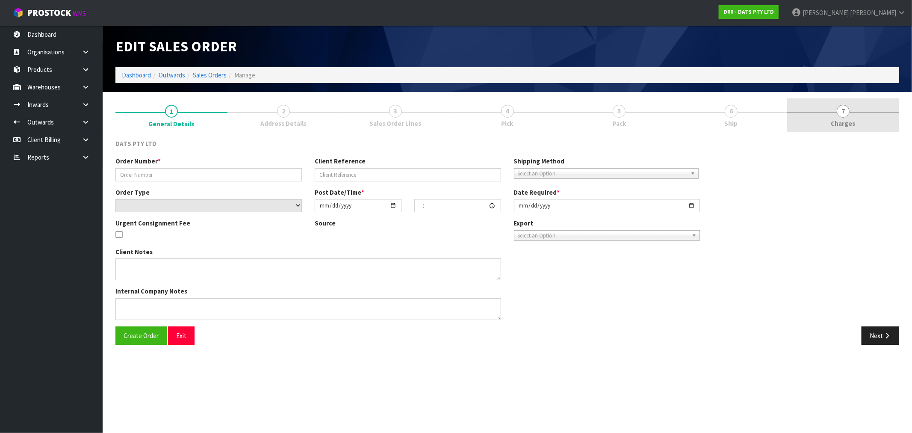
type input "9471Y100210155"
select select "number:0"
type input "[DATE]"
type input "08:42:00.000"
type input "[DATE]"
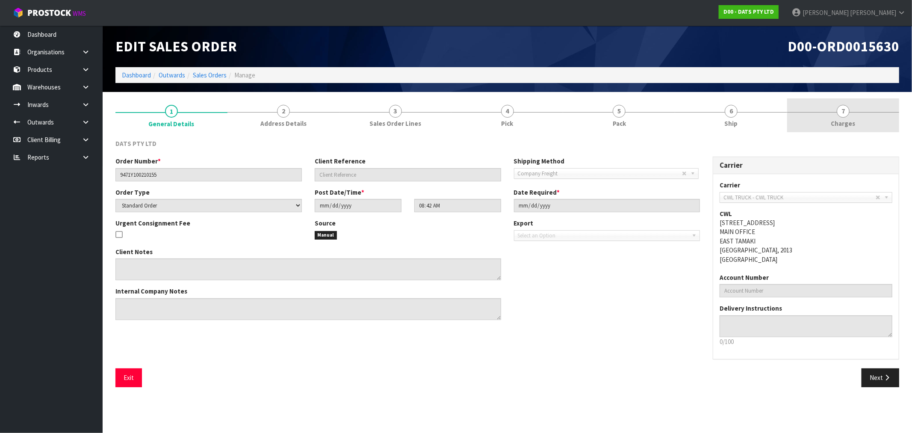
click at [852, 127] on span "Charges" at bounding box center [844, 123] width 24 height 9
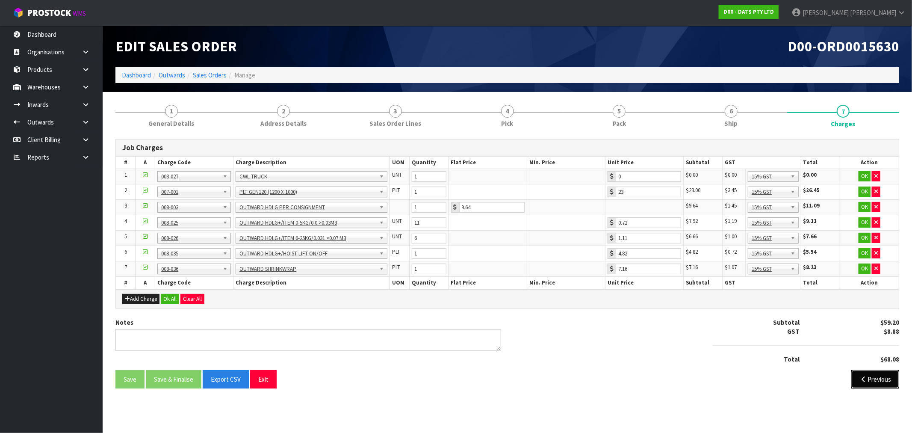
click at [878, 380] on button "Previous" at bounding box center [876, 379] width 48 height 18
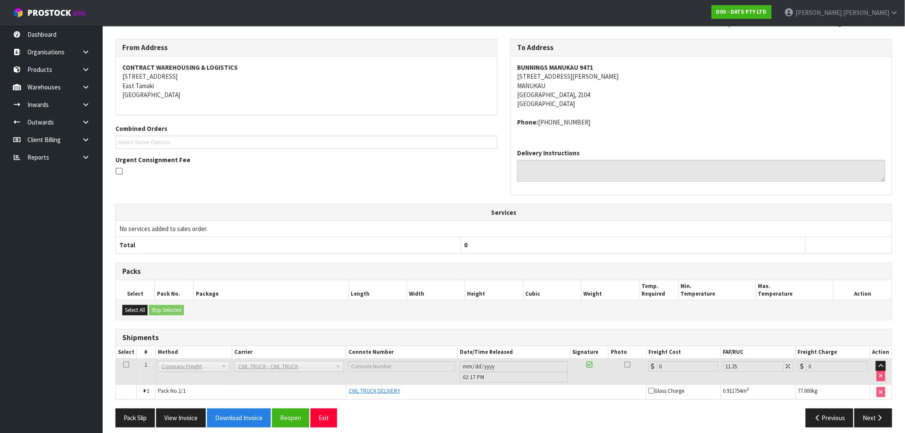
scroll to position [107, 0]
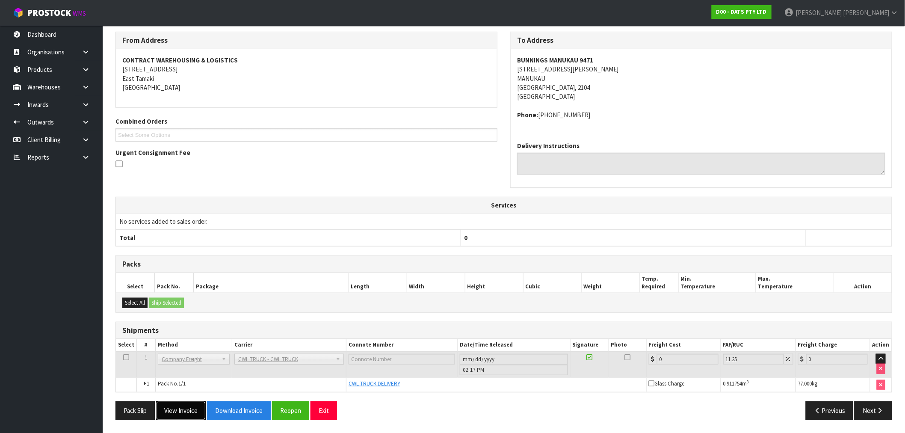
click at [195, 417] on button "View Invoice" at bounding box center [181, 410] width 50 height 18
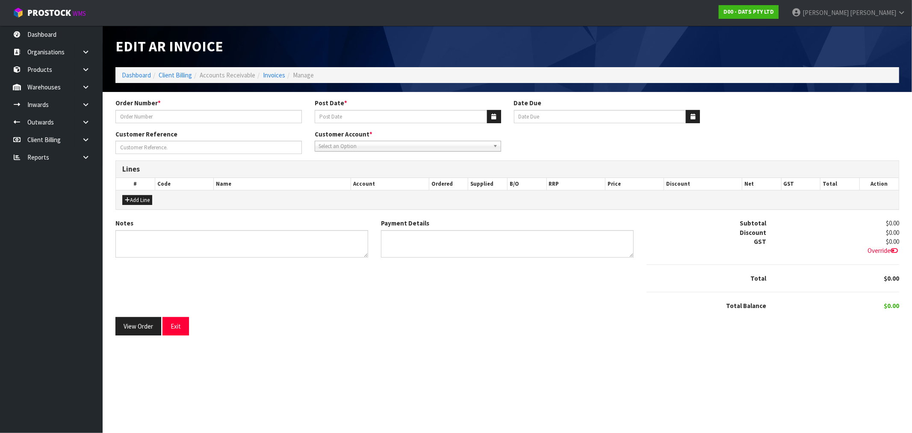
type input "9471Y100210155"
type input "[DATE]"
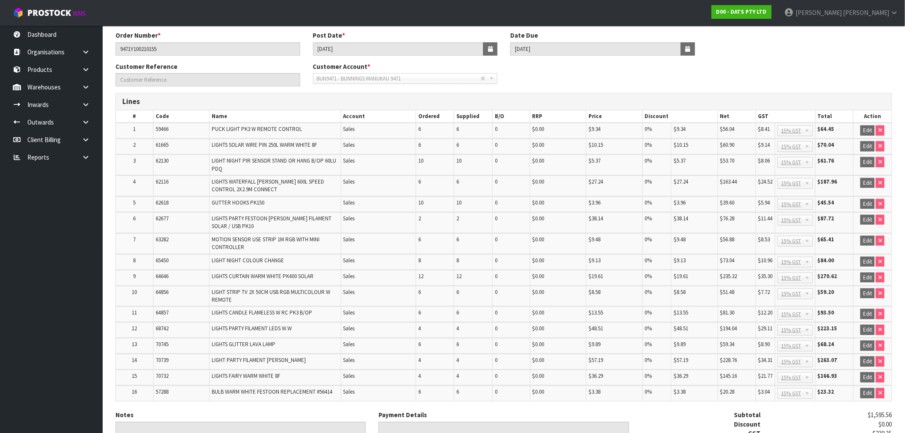
scroll to position [160, 0]
